Goal: Transaction & Acquisition: Register for event/course

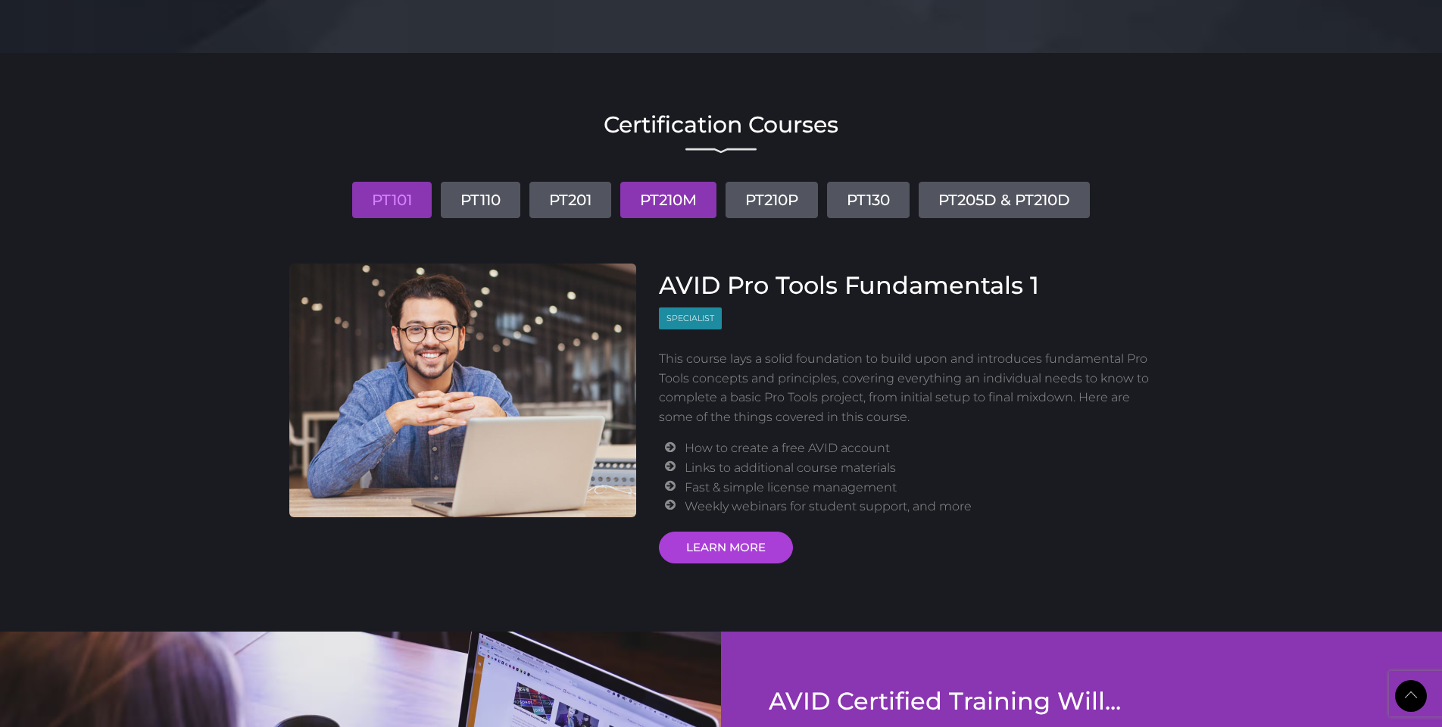
scroll to position [1684, 0]
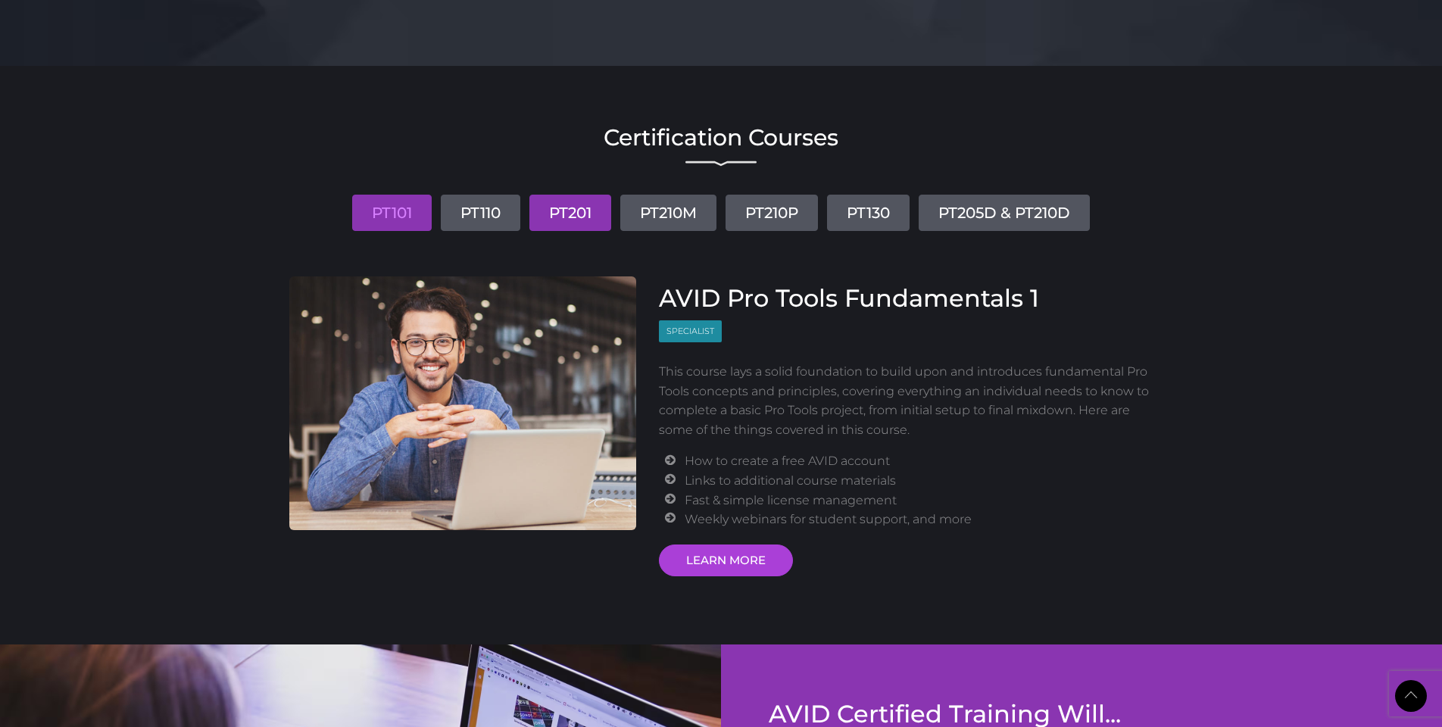
click at [557, 211] on link "PT201" at bounding box center [570, 213] width 82 height 36
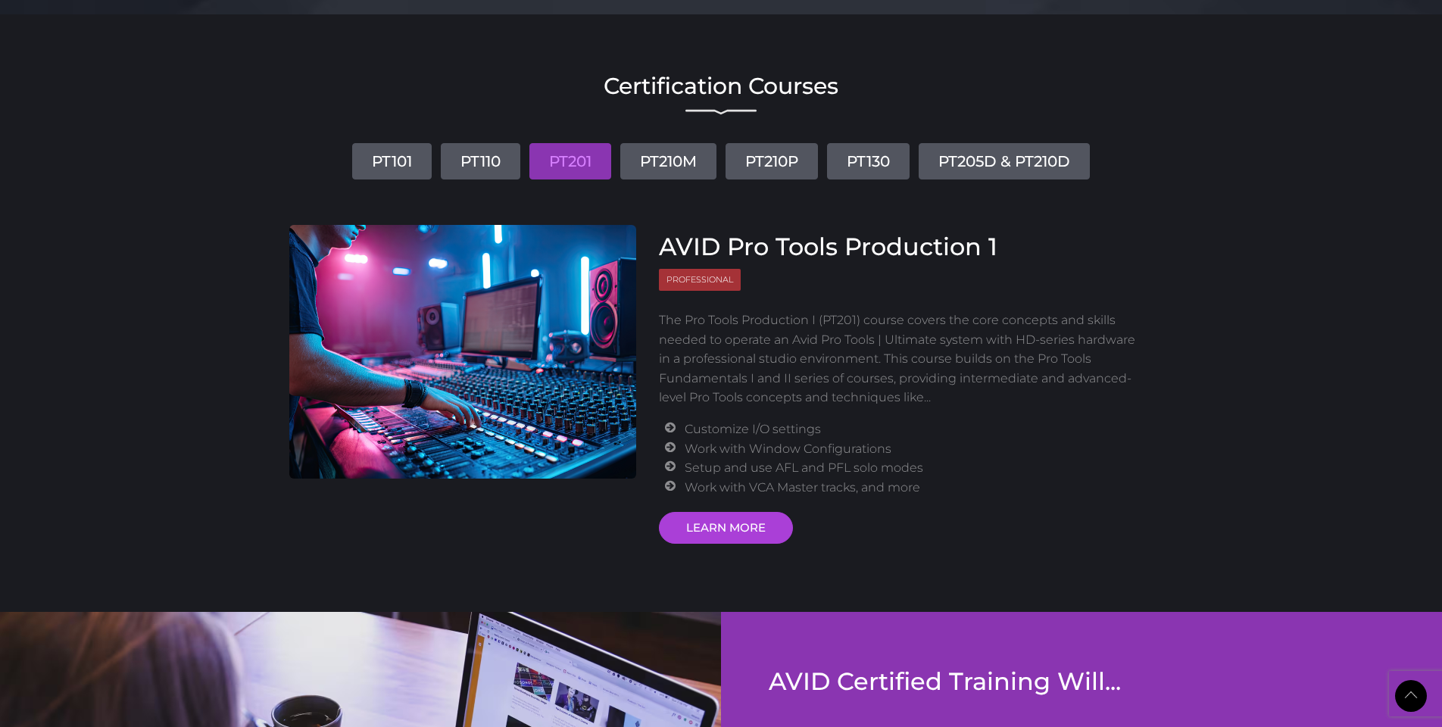
scroll to position [1754, 0]
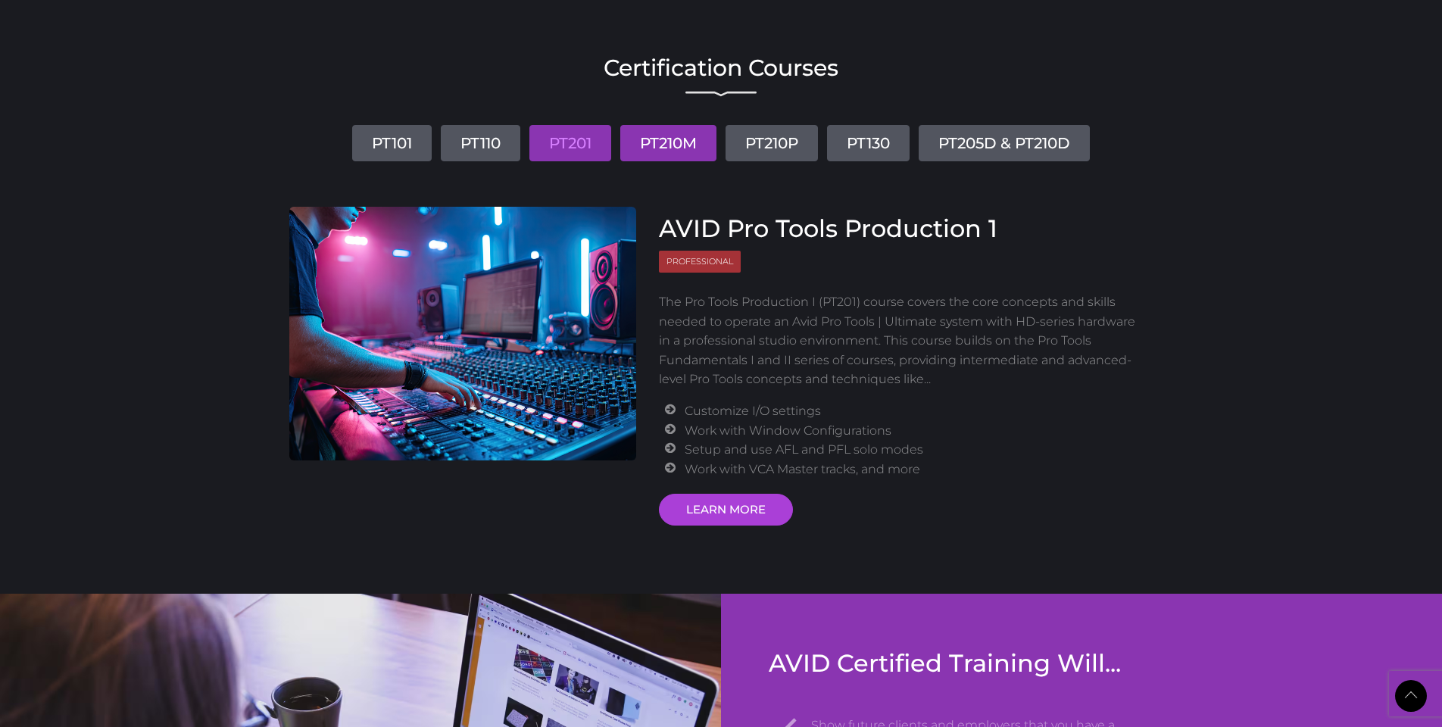
click at [675, 142] on link "PT210M" at bounding box center [668, 143] width 96 height 36
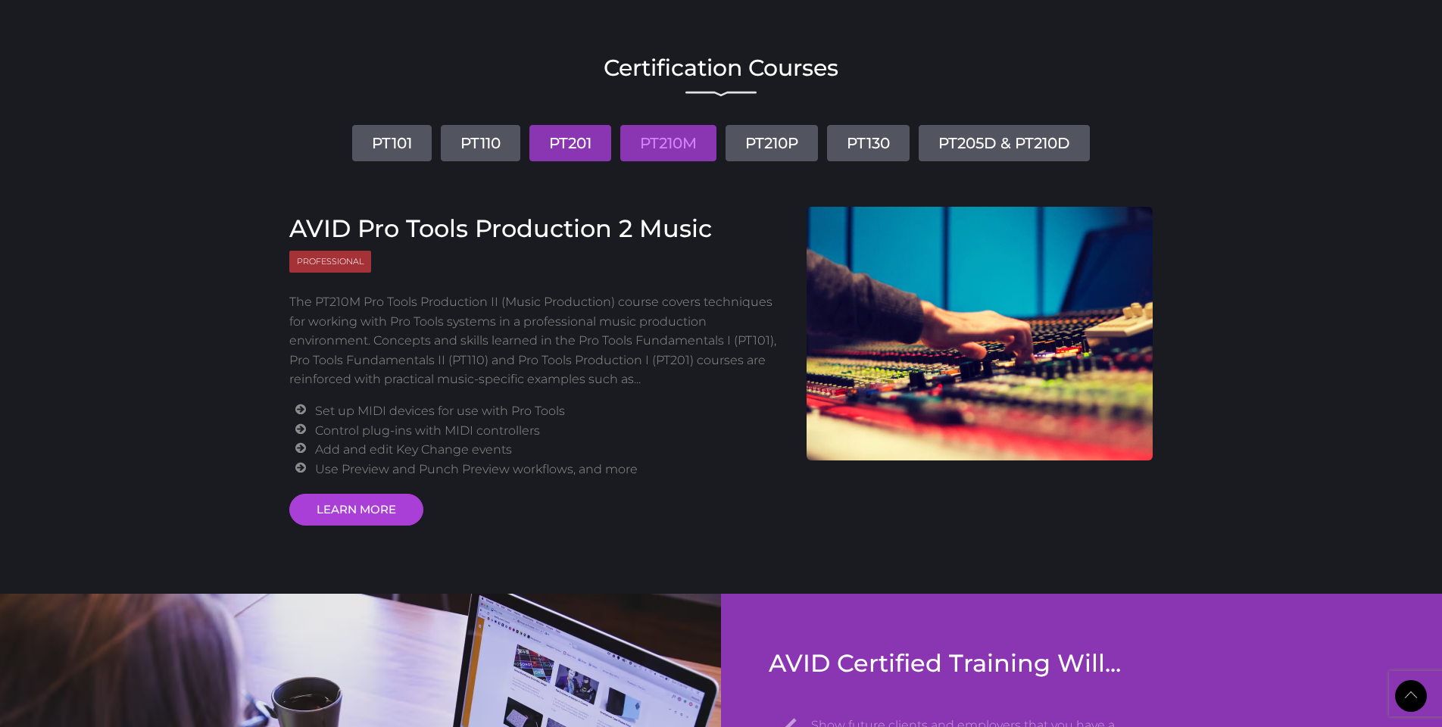
click at [564, 138] on link "PT201" at bounding box center [570, 143] width 82 height 36
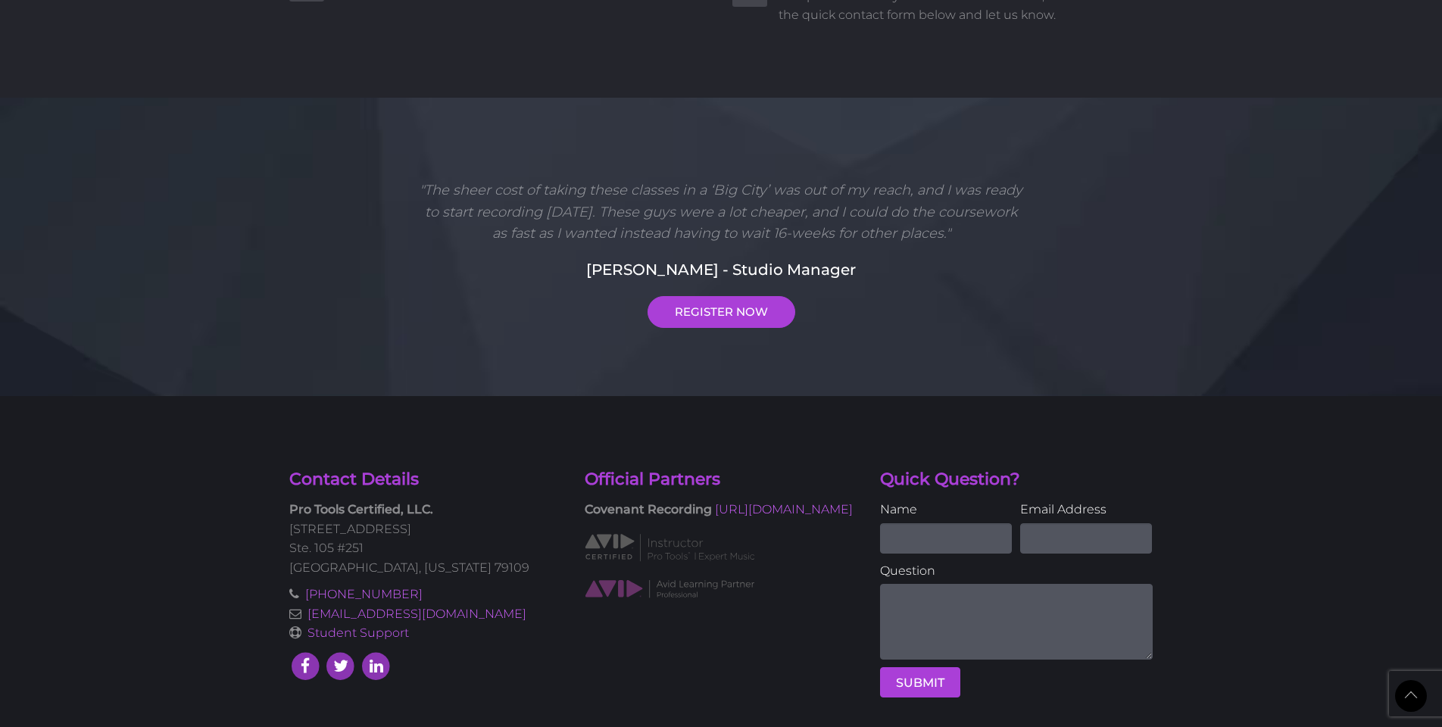
scroll to position [3819, 0]
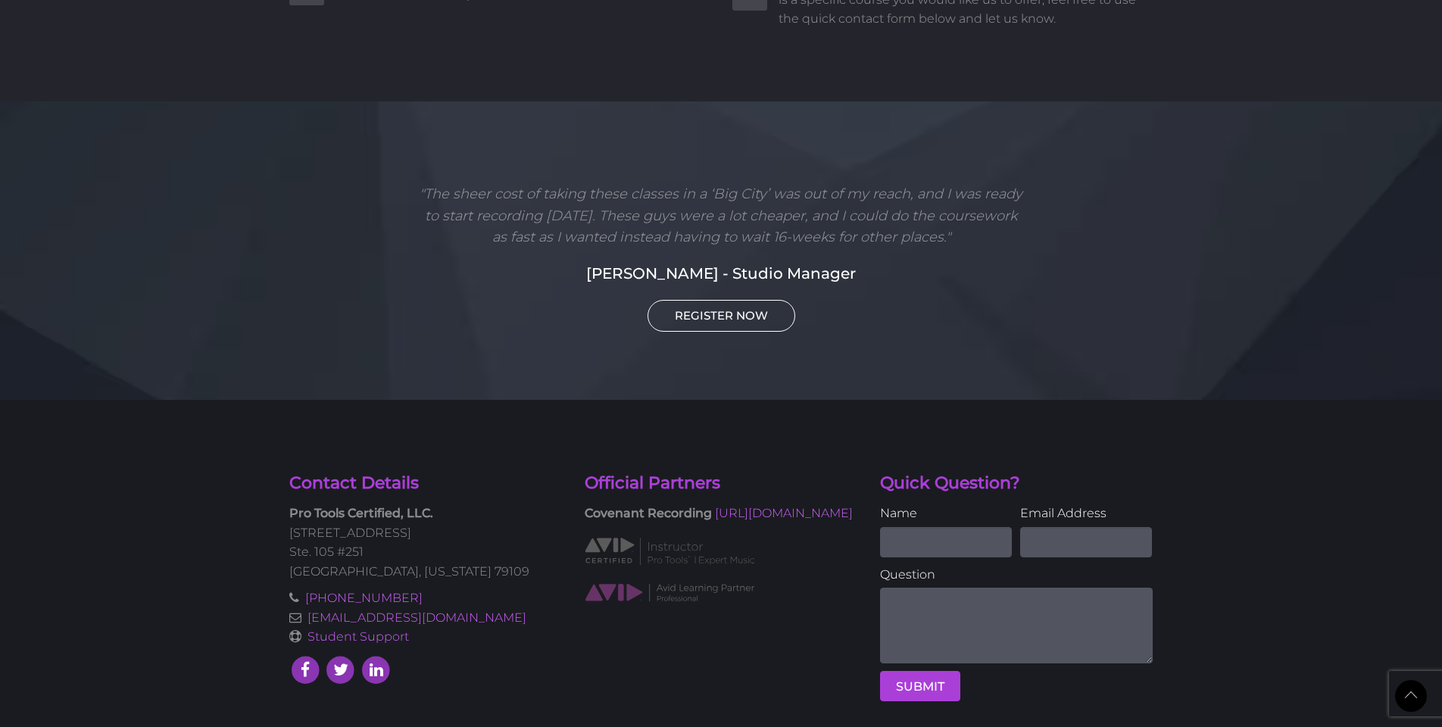
click at [715, 253] on div ""The sheer cost of taking these classes in a ‘Big City’ was out of my reach, an…" at bounding box center [721, 257] width 864 height 148
click at [710, 300] on link "REGISTER NOW" at bounding box center [722, 316] width 148 height 32
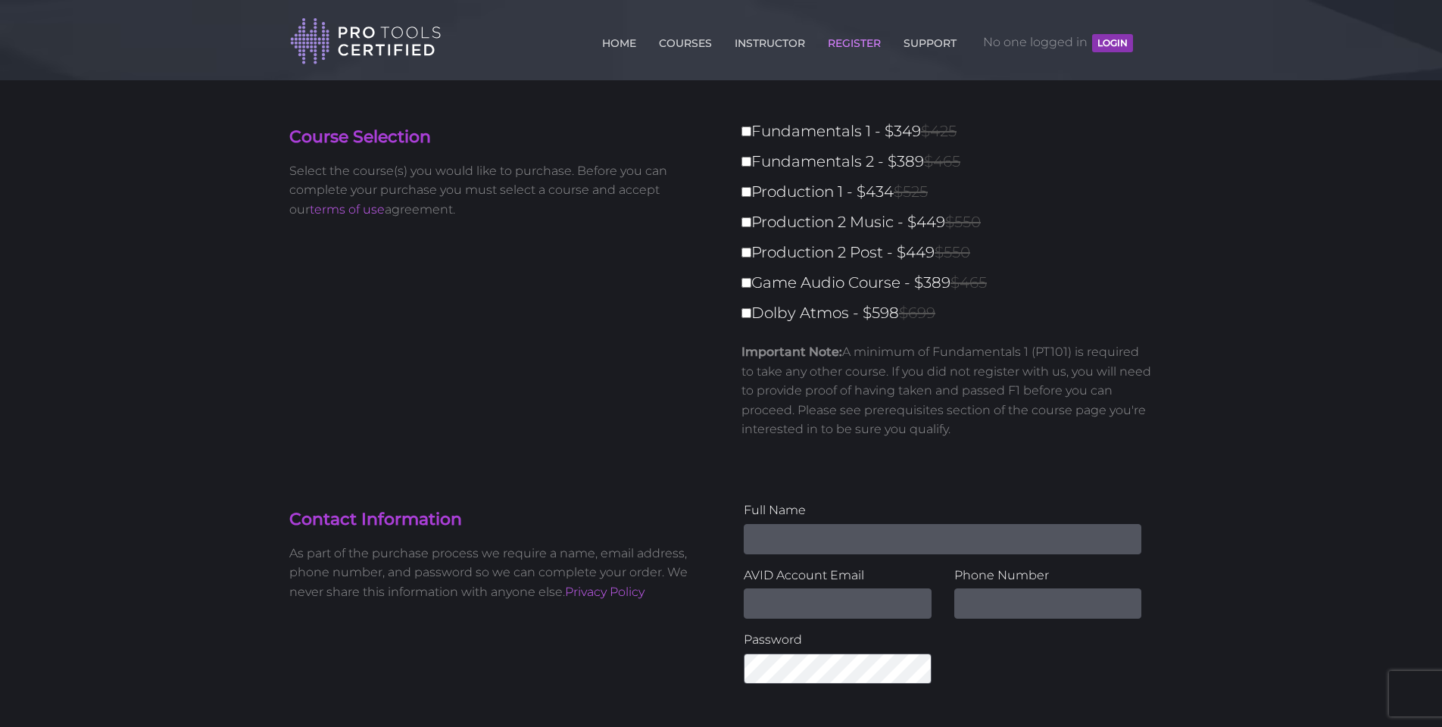
click at [751, 192] on label "Production 1 - $434 $525" at bounding box center [952, 192] width 420 height 27
click at [751, 192] on input "Production 1 - $434 $525" at bounding box center [747, 192] width 10 height 10
checkbox input "true"
type input "434"
click at [747, 224] on input "Production 2 Music - $449 $550" at bounding box center [747, 222] width 10 height 10
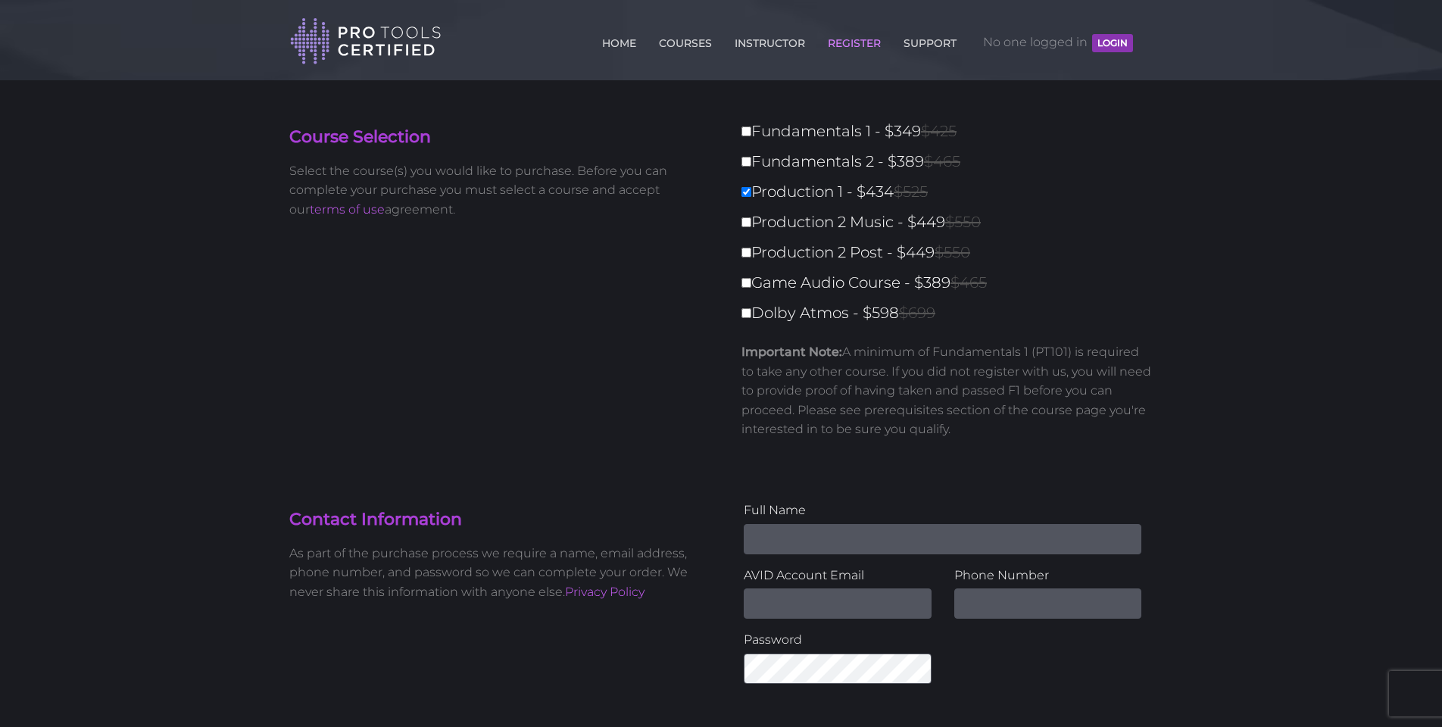
checkbox input "true"
type input "883"
click at [1101, 43] on button "LOGIN" at bounding box center [1112, 43] width 41 height 18
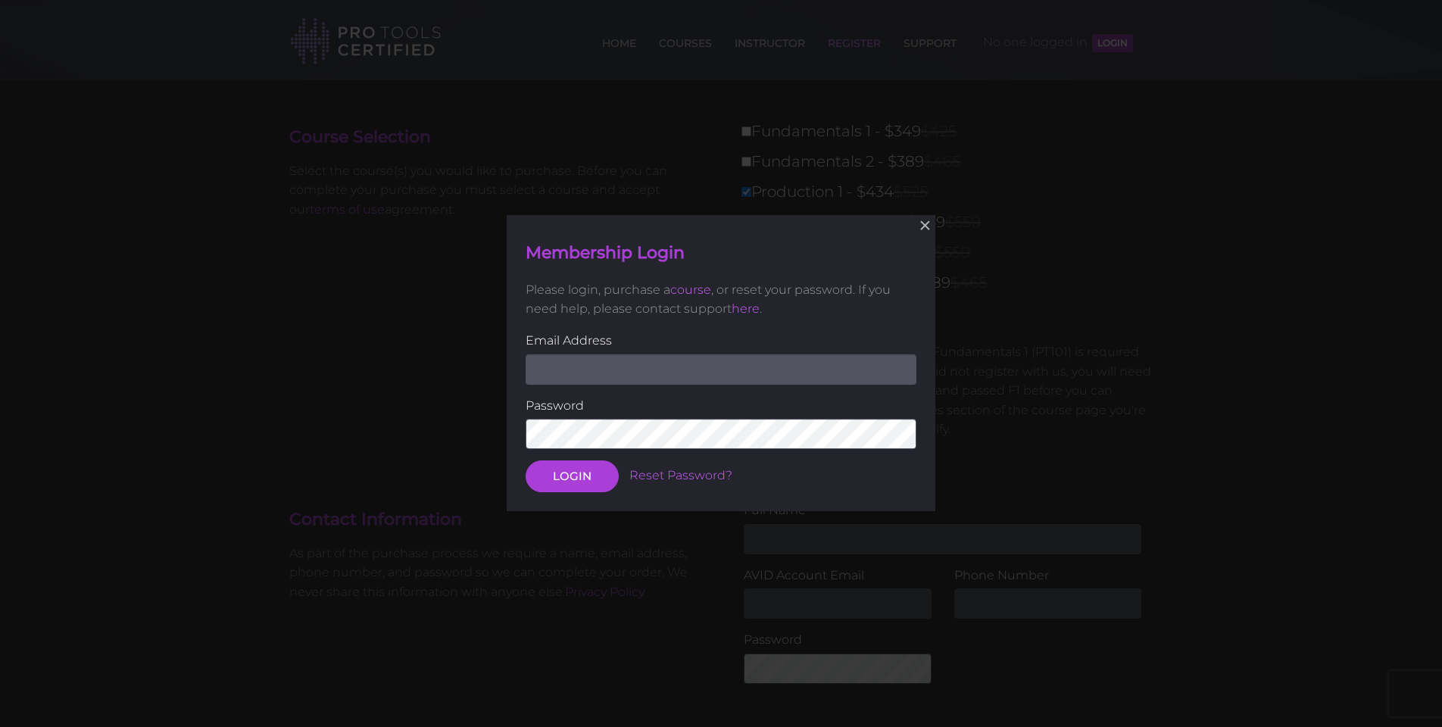
type input "lokfei0327@gmail.com"
click at [571, 476] on button "LOGIN" at bounding box center [572, 477] width 93 height 32
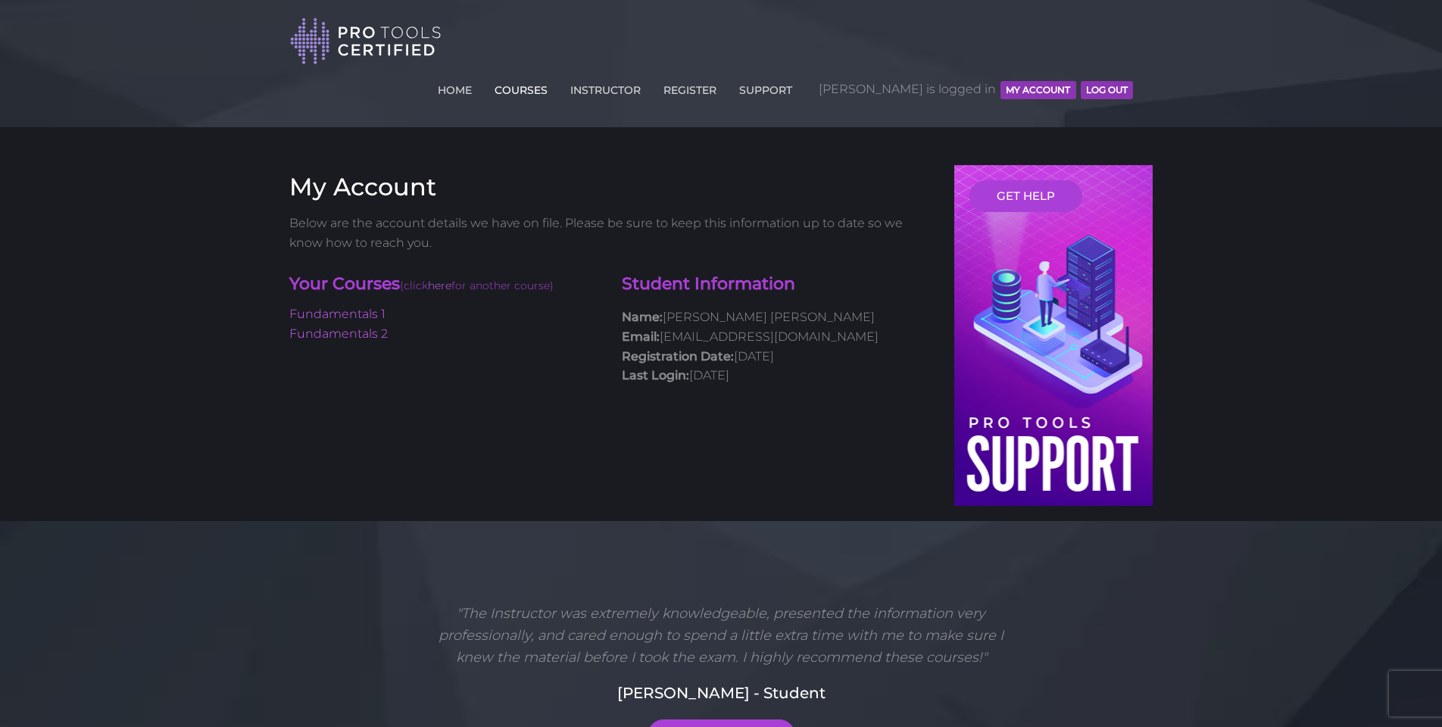
click at [551, 75] on link "COURSES" at bounding box center [521, 87] width 61 height 24
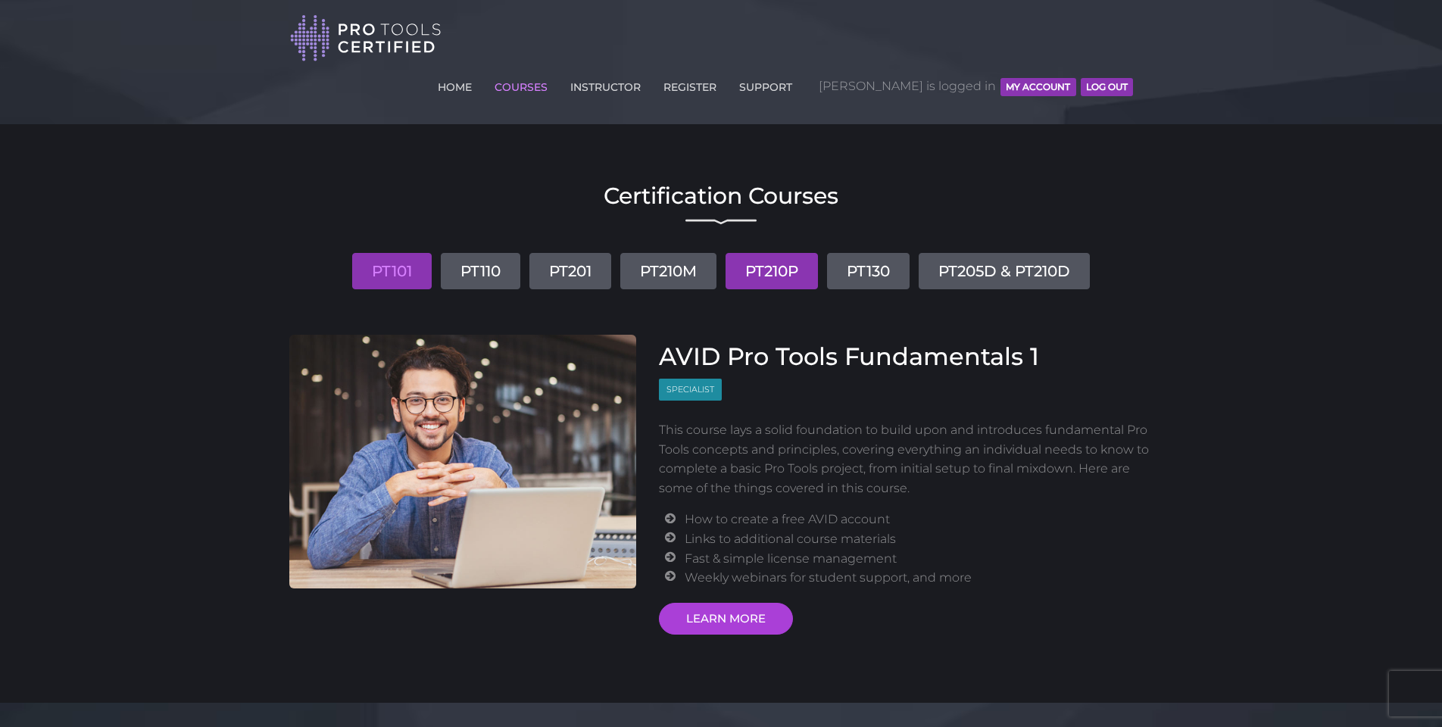
scroll to position [5, 0]
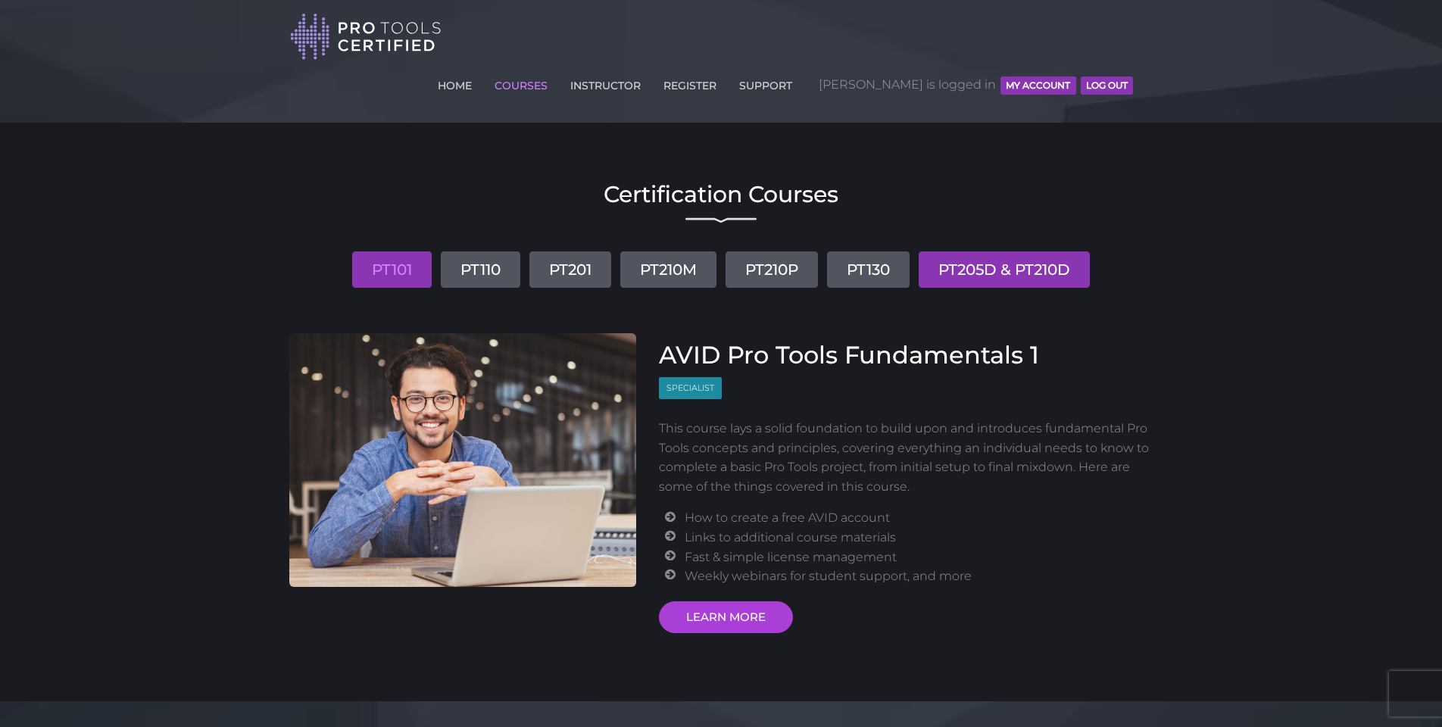
click at [1028, 251] on link "PT205D & PT210D" at bounding box center [1004, 269] width 171 height 36
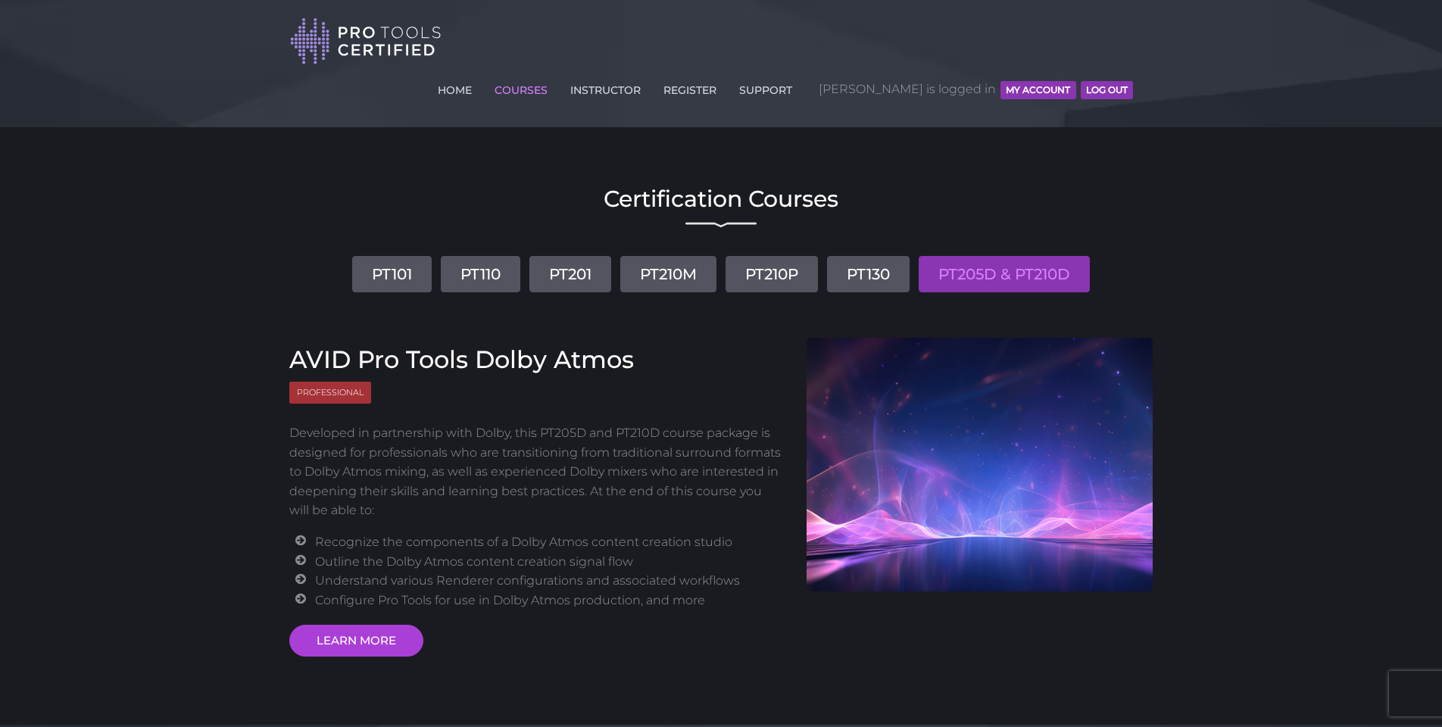
scroll to position [0, 0]
click at [720, 75] on link "REGISTER" at bounding box center [690, 87] width 61 height 24
